Goal: Navigation & Orientation: Find specific page/section

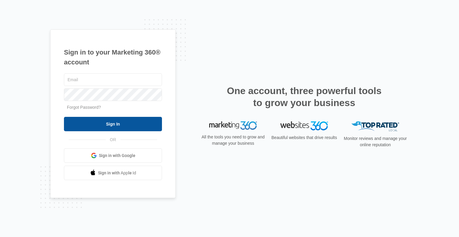
type input "[PERSON_NAME][EMAIL_ADDRESS][DOMAIN_NAME]"
click at [127, 124] on input "Sign In" at bounding box center [113, 124] width 98 height 14
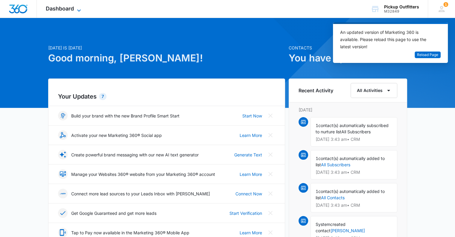
click at [80, 10] on icon at bounding box center [78, 10] width 7 height 7
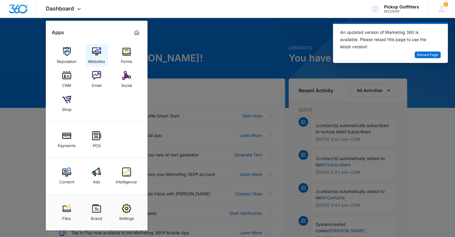
click at [99, 56] on div "Websites" at bounding box center [96, 60] width 17 height 8
